Goal: Transaction & Acquisition: Subscribe to service/newsletter

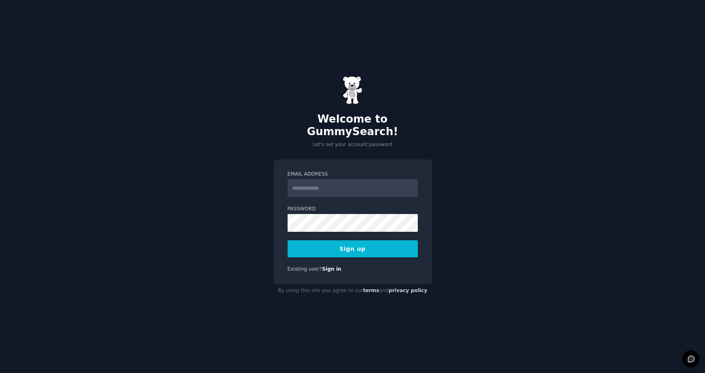
type input "**********"
click at [328, 243] on button "Sign up" at bounding box center [352, 248] width 130 height 17
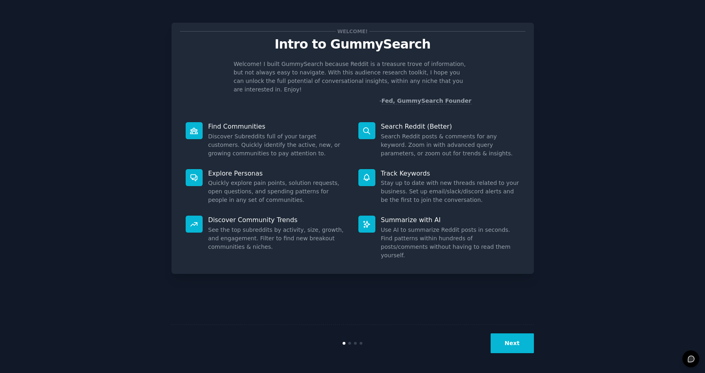
click at [517, 342] on button "Next" at bounding box center [511, 343] width 43 height 20
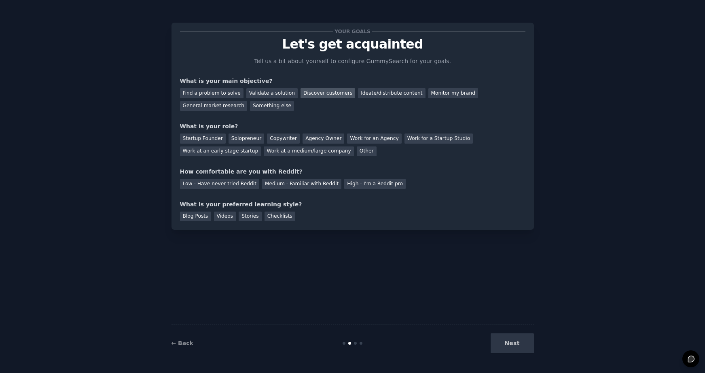
click at [308, 93] on div "Discover customers" at bounding box center [327, 93] width 55 height 10
click at [226, 108] on div "General market research" at bounding box center [214, 106] width 68 height 10
click at [224, 96] on div "Find a problem to solve" at bounding box center [211, 93] width 63 height 10
click at [258, 139] on div "Solopreneur" at bounding box center [246, 138] width 36 height 10
click at [304, 186] on div "Medium - Familiar with Reddit" at bounding box center [301, 184] width 79 height 10
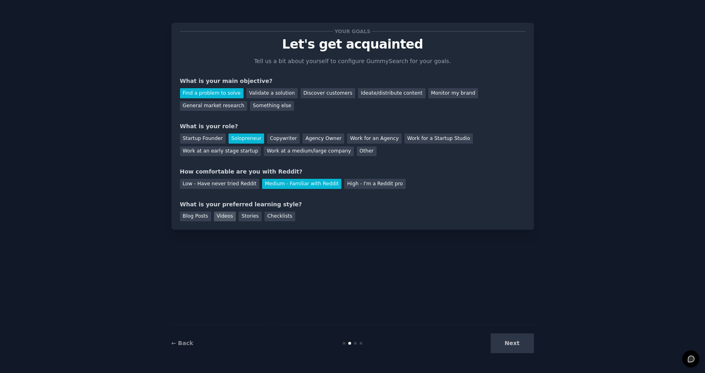
click at [221, 219] on div "Videos" at bounding box center [225, 216] width 22 height 10
click at [508, 343] on button "Next" at bounding box center [511, 343] width 43 height 20
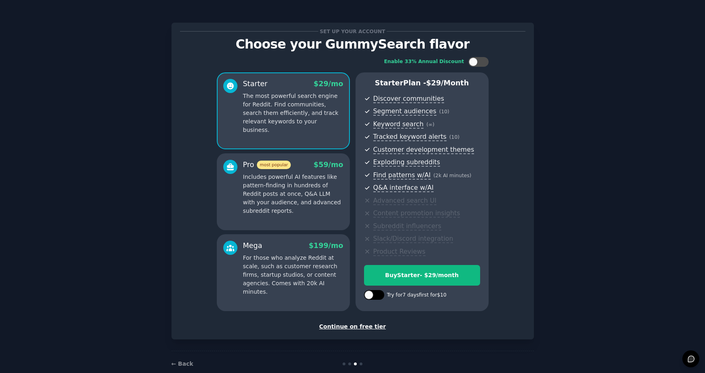
click at [372, 296] on div at bounding box center [368, 294] width 9 height 9
checkbox input "true"
click at [414, 277] on div "Try Starter for $10" at bounding box center [421, 275] width 115 height 8
